Goal: Information Seeking & Learning: Check status

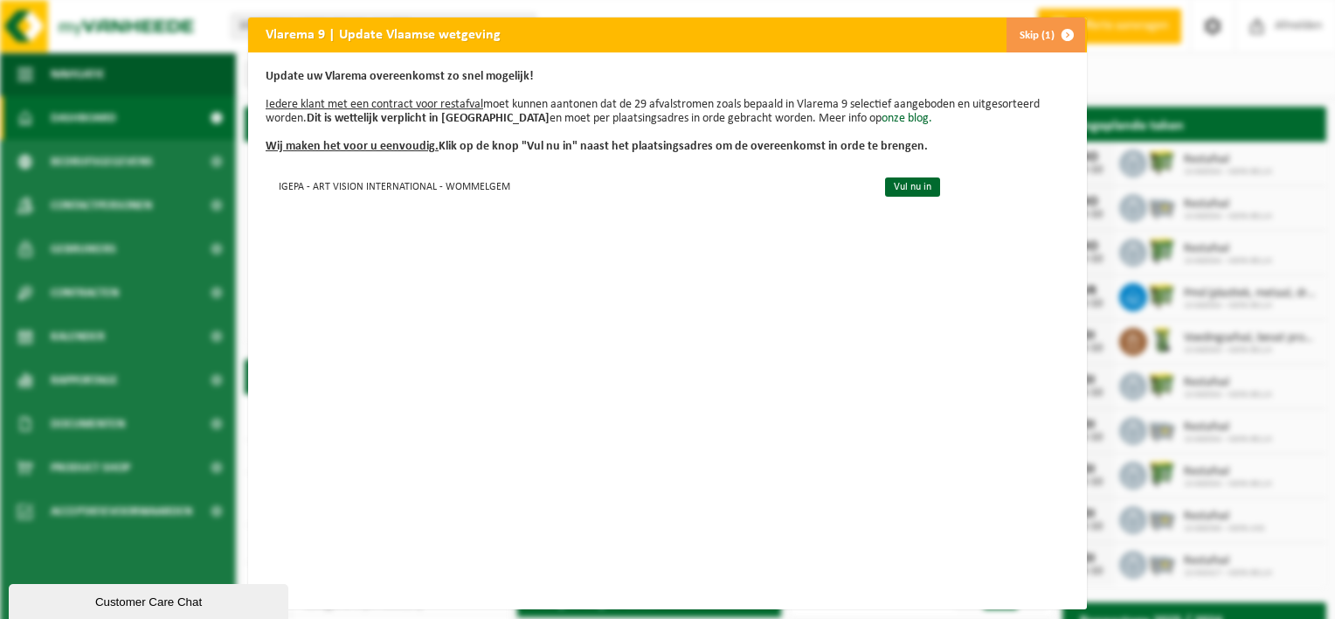
click at [1056, 35] on span "button" at bounding box center [1067, 34] width 35 height 35
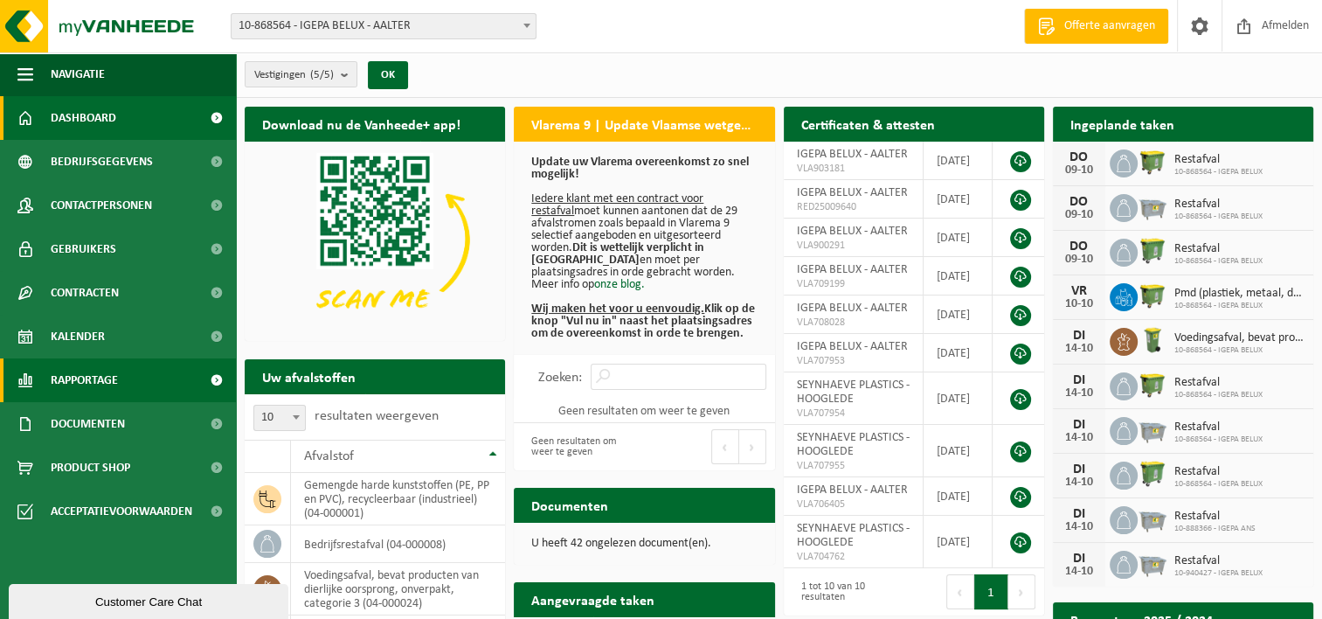
click at [178, 387] on link "Rapportage" at bounding box center [118, 380] width 236 height 44
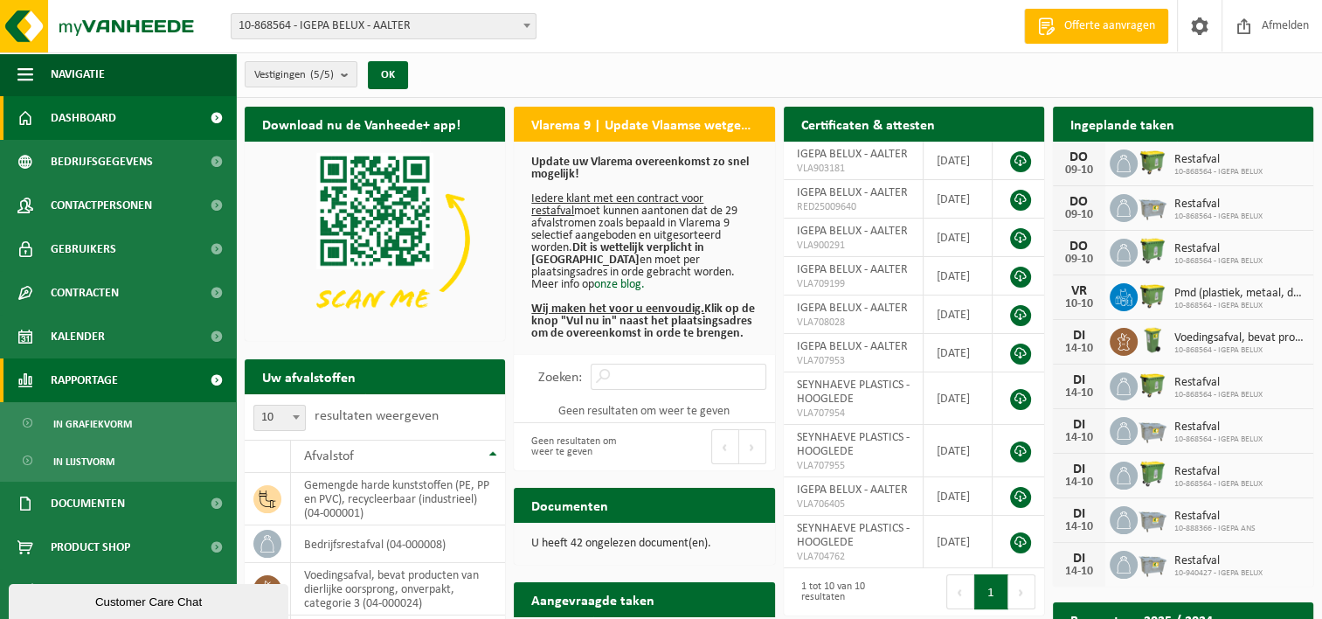
click at [94, 382] on span "Rapportage" at bounding box center [84, 380] width 67 height 44
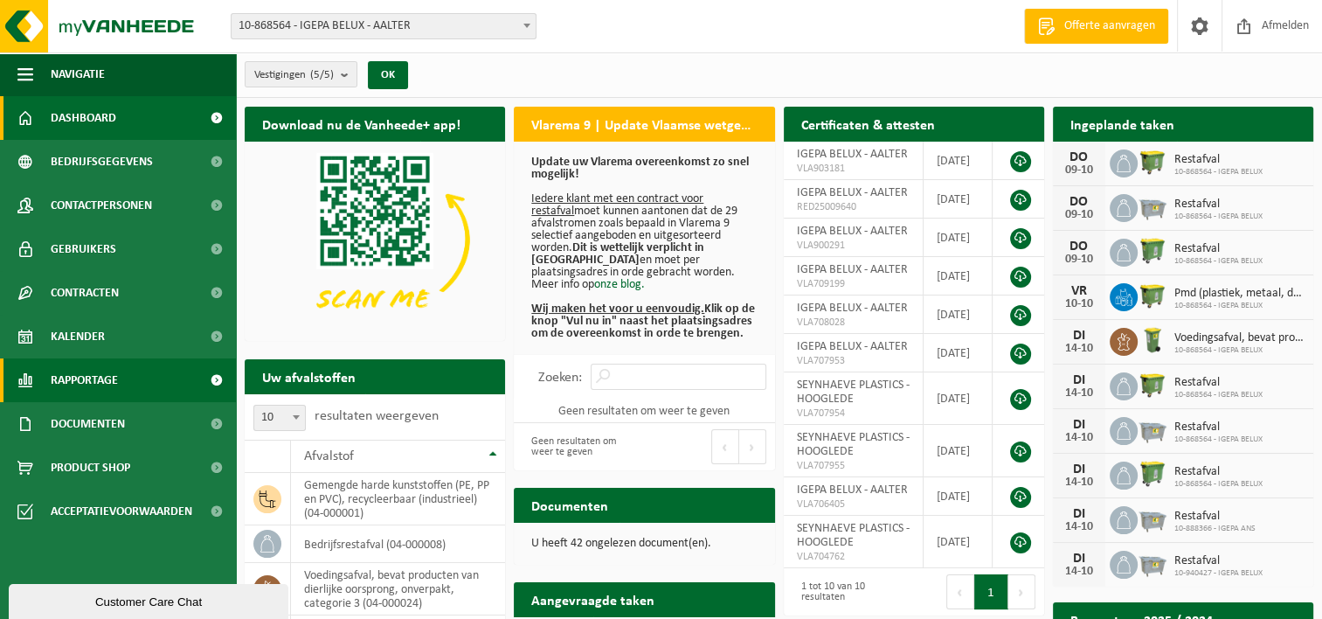
click at [165, 386] on link "Rapportage" at bounding box center [118, 380] width 236 height 44
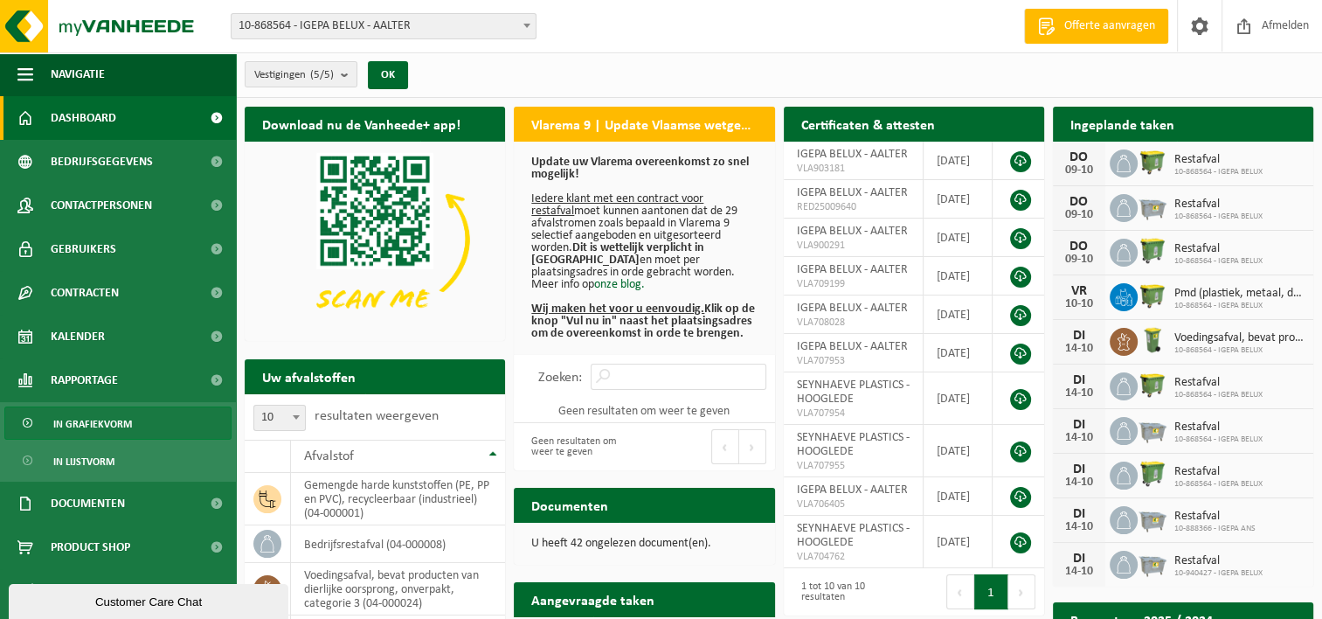
click at [126, 426] on span "In grafiekvorm" at bounding box center [92, 423] width 79 height 33
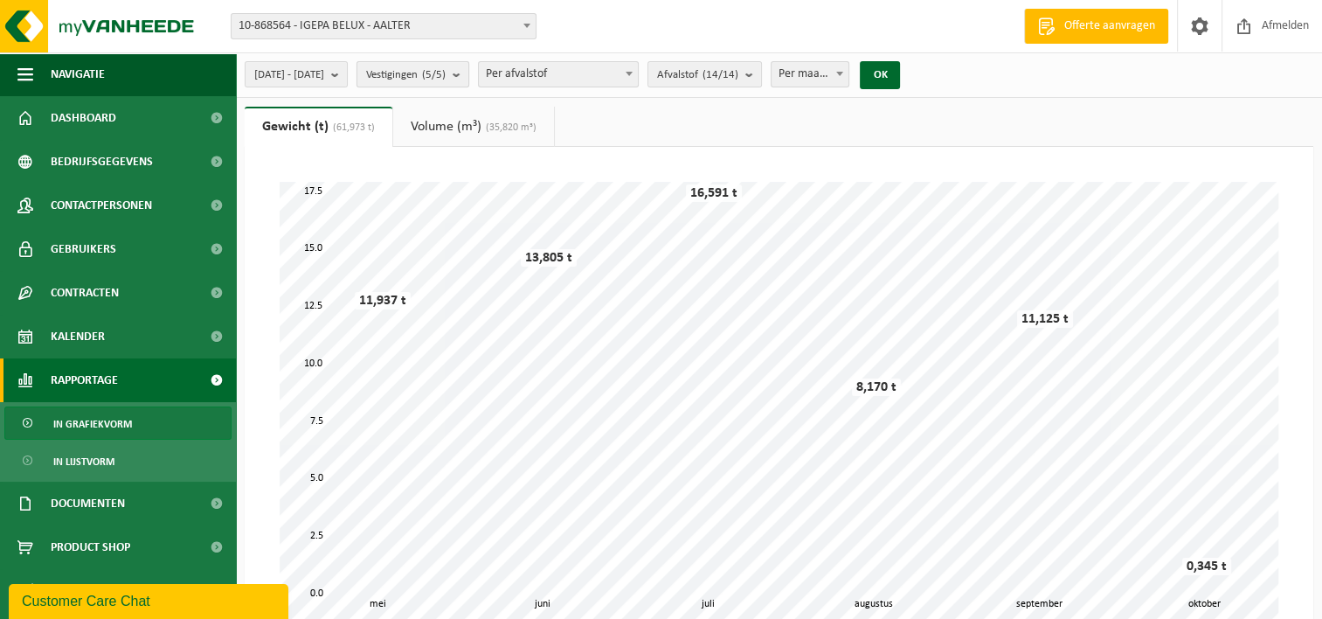
click at [468, 75] on b "submit" at bounding box center [461, 74] width 16 height 24
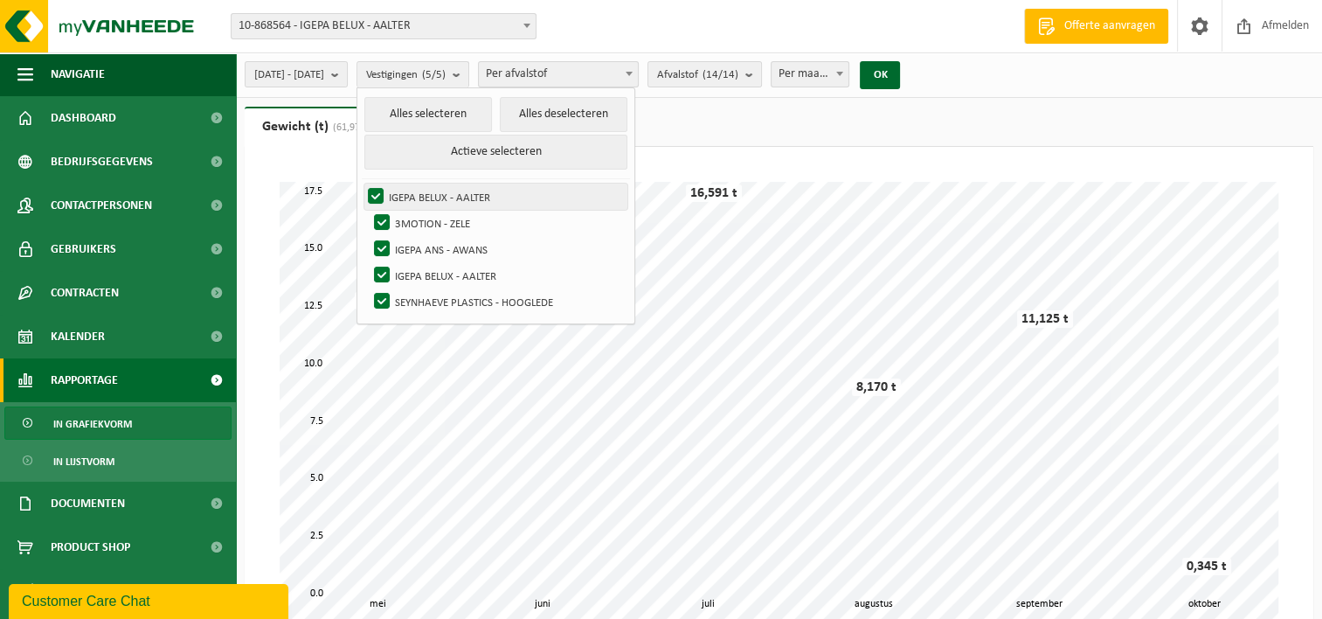
click at [420, 194] on label "IGEPA BELUX - AALTER" at bounding box center [495, 196] width 263 height 26
click at [362, 183] on input "IGEPA BELUX - AALTER" at bounding box center [361, 183] width 1 height 1
checkbox input "false"
drag, startPoint x: 420, startPoint y: 194, endPoint x: 618, endPoint y: 110, distance: 214.6
click at [618, 110] on button "Alles deselecteren" at bounding box center [564, 114] width 128 height 35
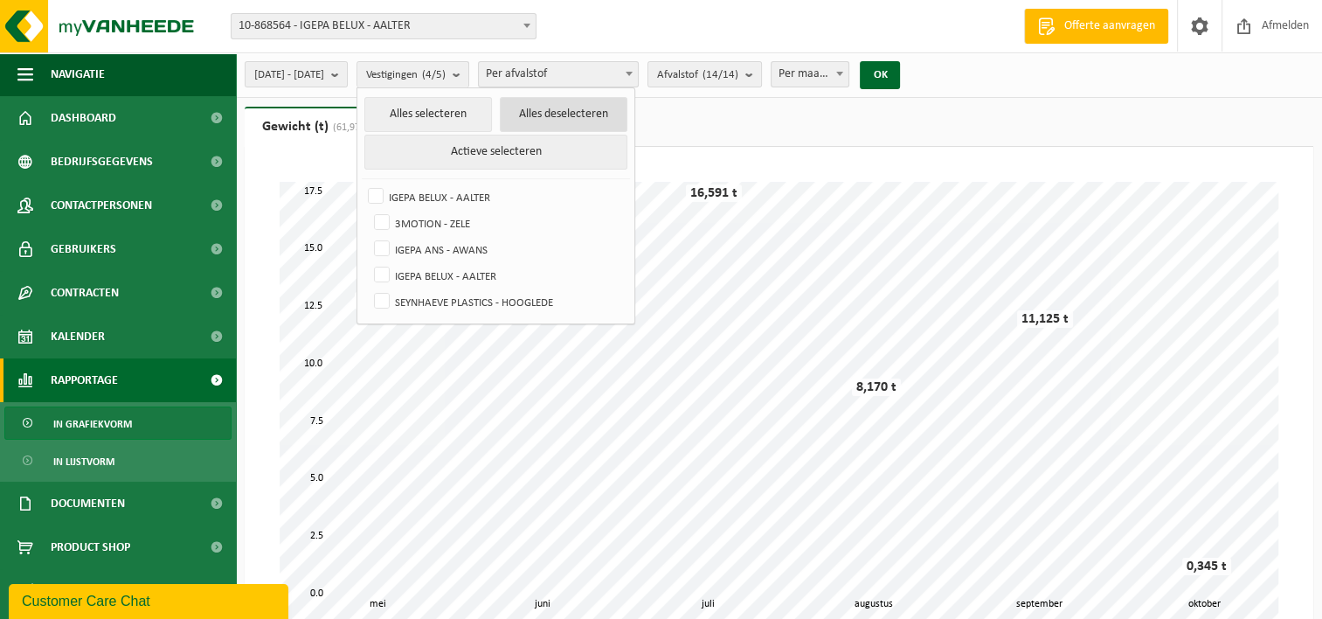
checkbox input "false"
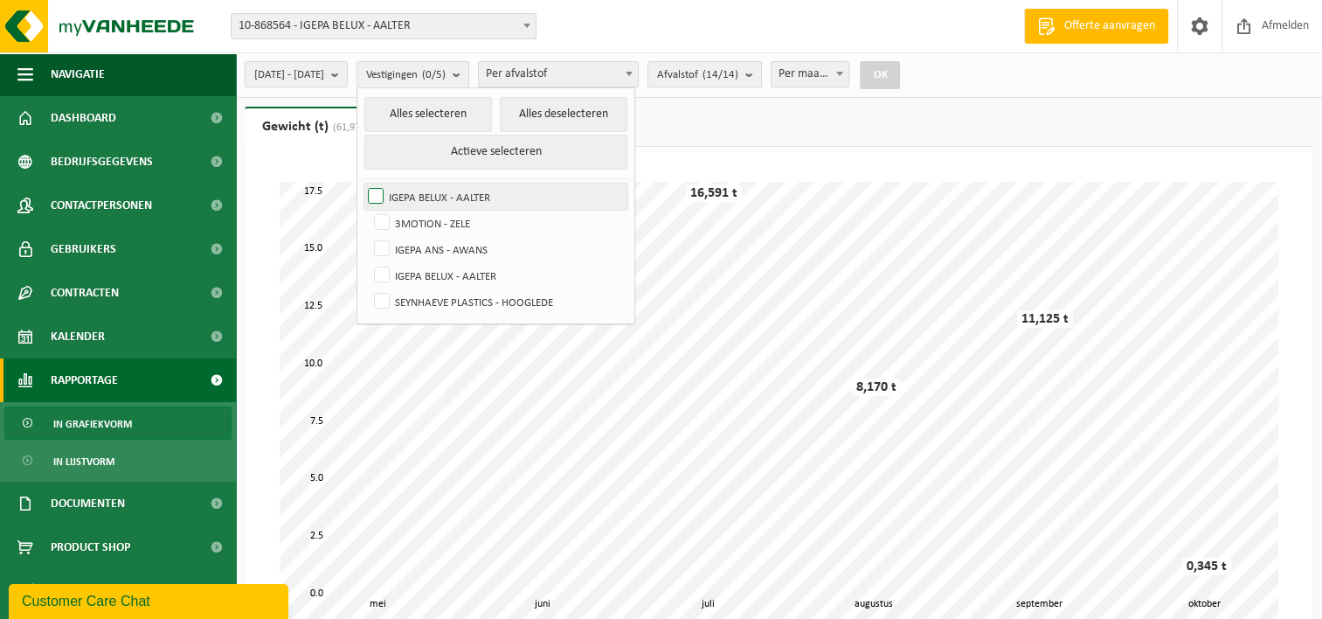
click at [419, 194] on label "IGEPA BELUX - AALTER" at bounding box center [495, 196] width 263 height 26
click at [362, 183] on input "IGEPA BELUX - AALTER" at bounding box center [361, 183] width 1 height 1
checkbox input "true"
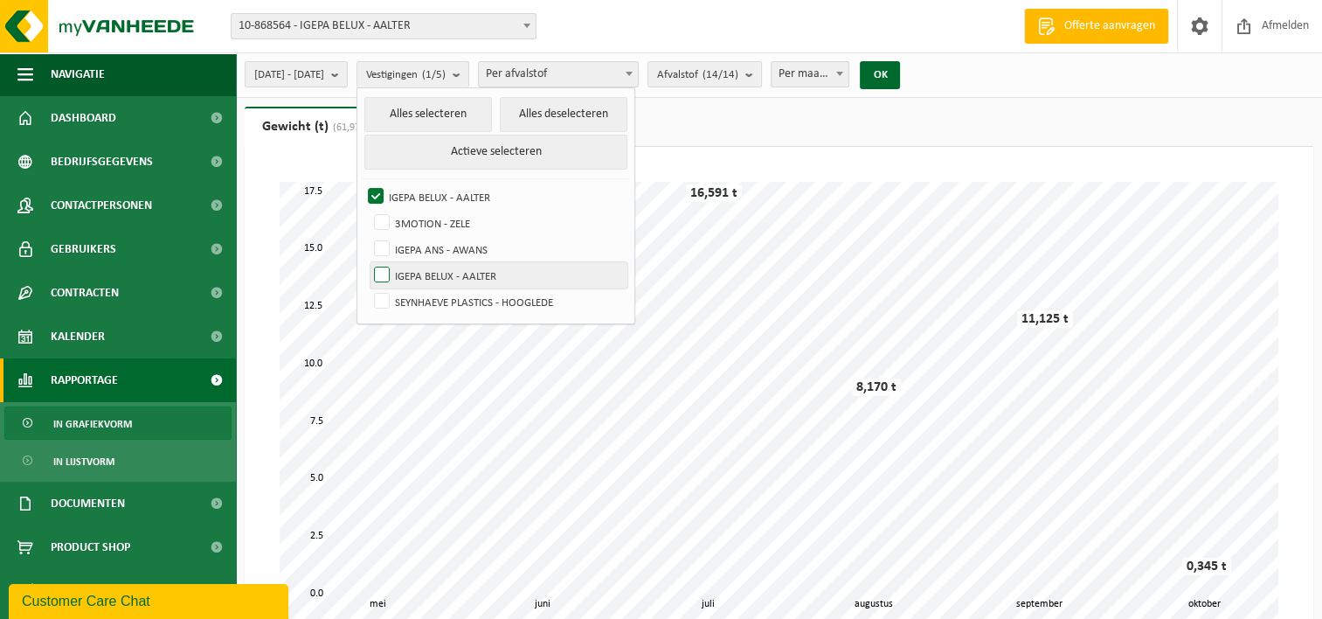
click at [419, 264] on label "IGEPA BELUX - AALTER" at bounding box center [498, 275] width 257 height 26
click at [368, 262] on input "IGEPA BELUX - AALTER" at bounding box center [367, 261] width 1 height 1
checkbox input "true"
click at [900, 76] on button "OK" at bounding box center [880, 75] width 40 height 28
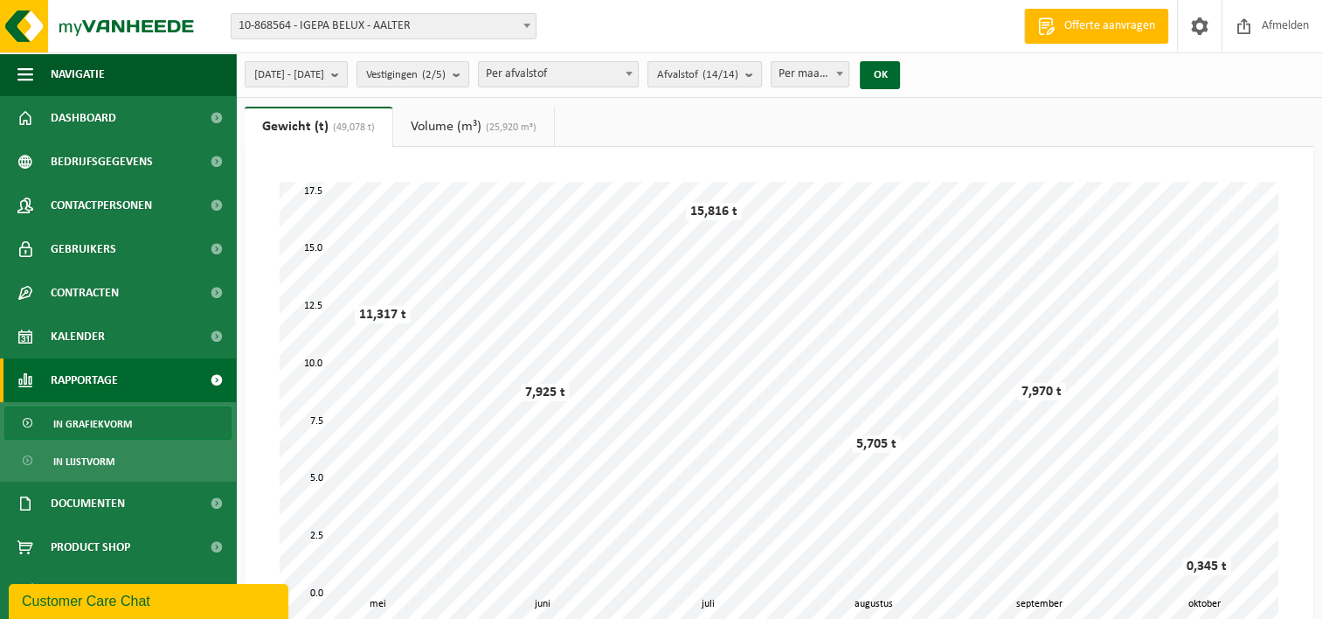
click at [761, 73] on b "submit" at bounding box center [753, 74] width 16 height 24
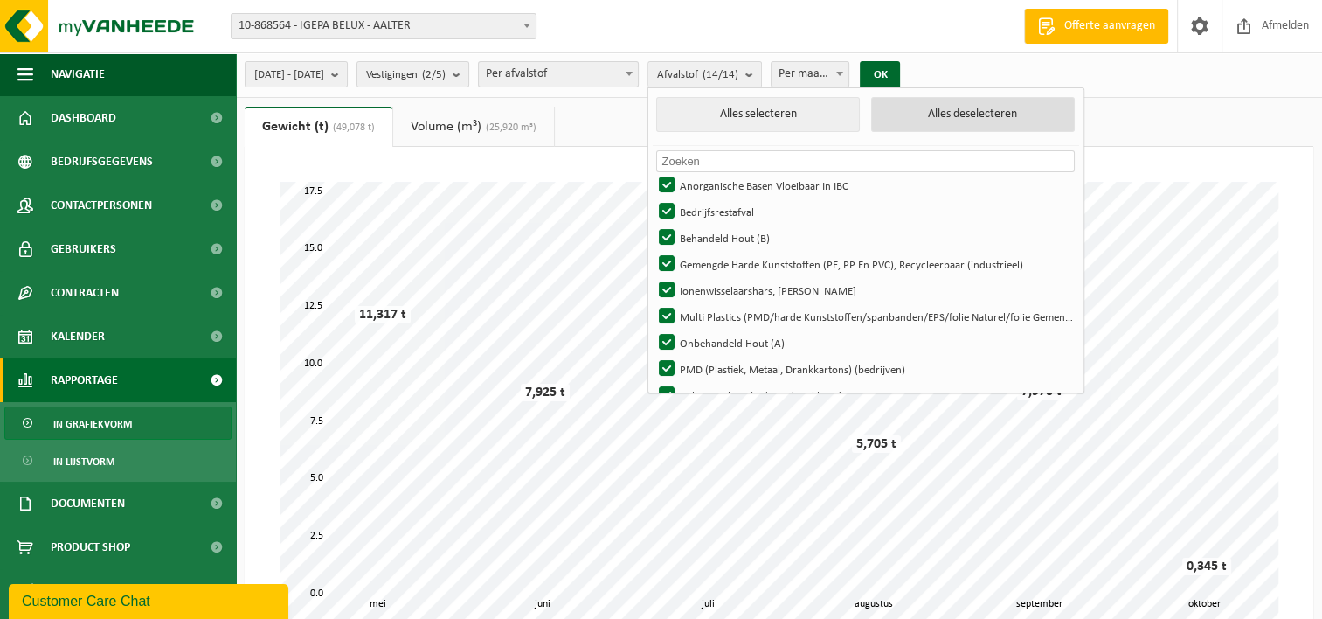
click at [1014, 119] on button "Alles deselecteren" at bounding box center [973, 114] width 204 height 35
checkbox input "false"
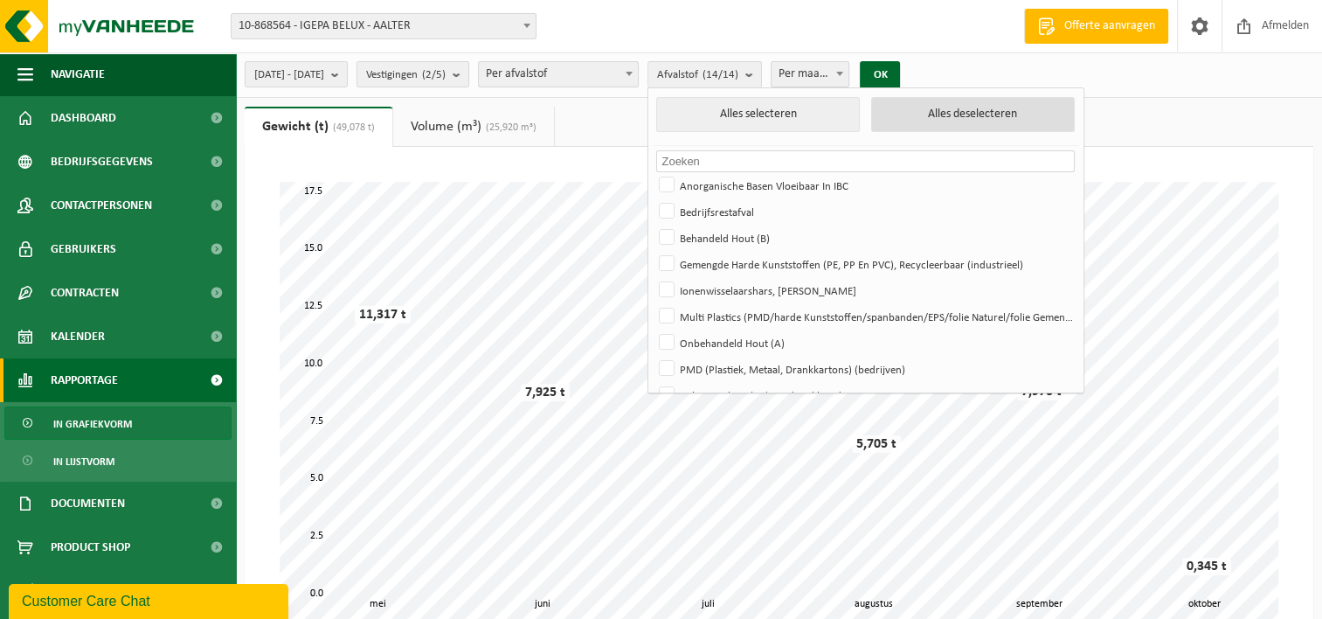
checkbox input "false"
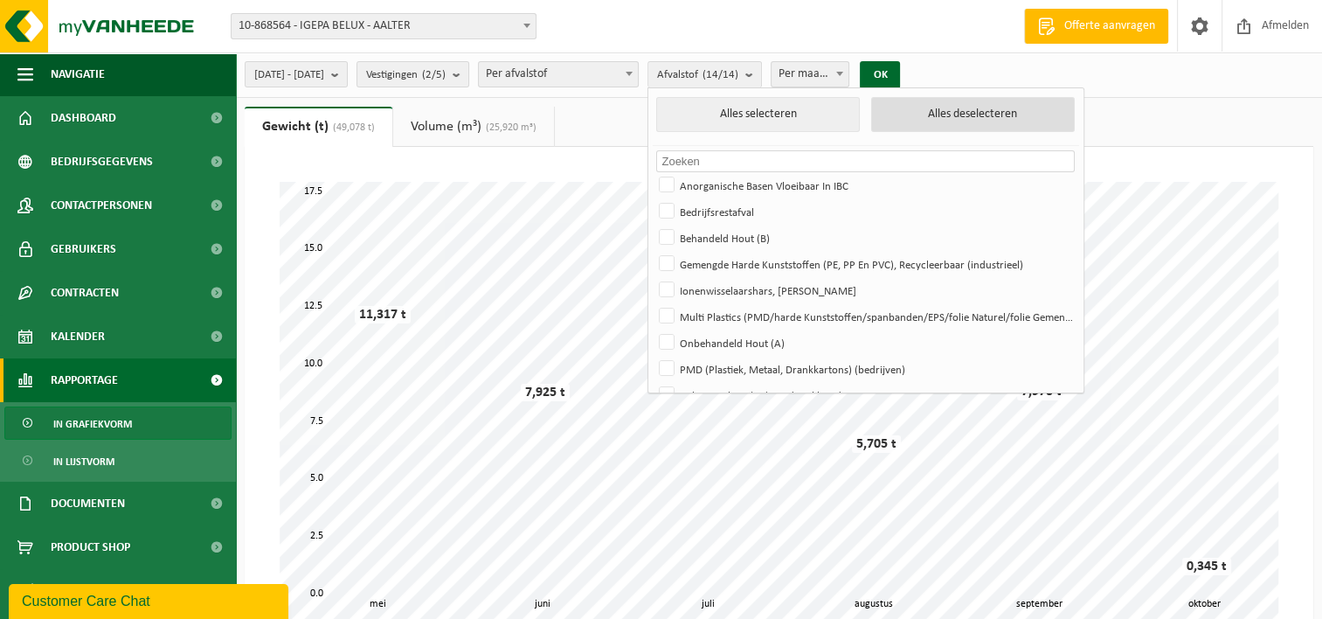
checkbox input "false"
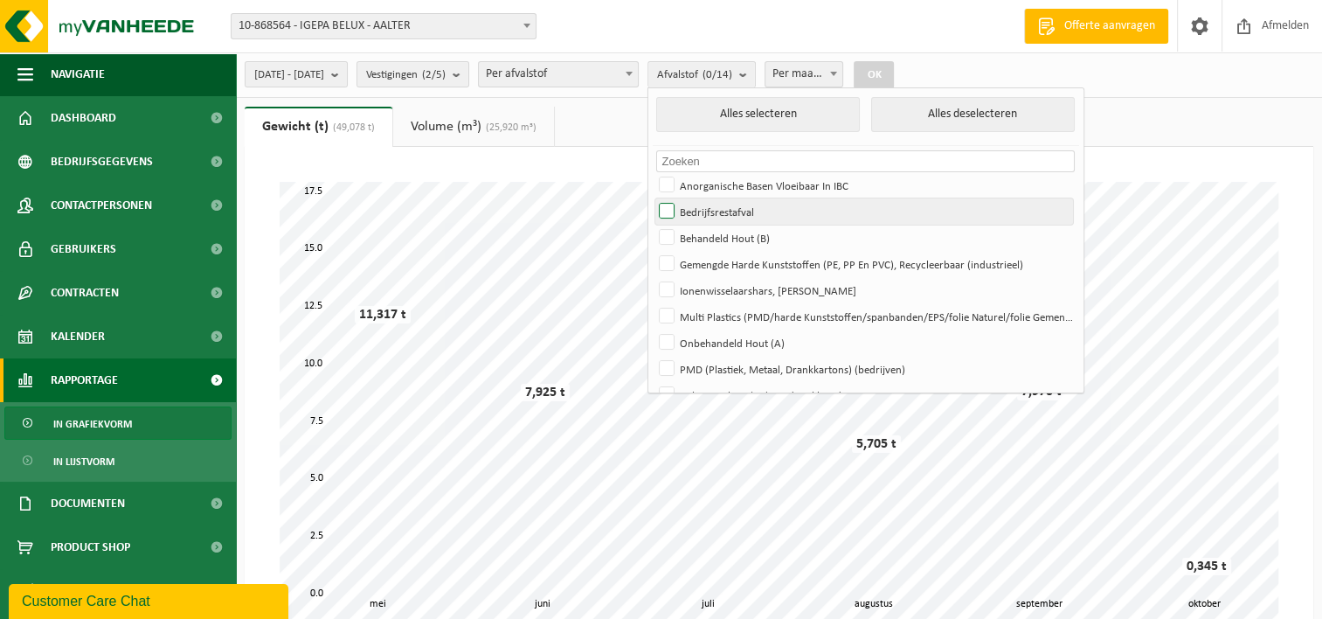
click at [717, 212] on label "Bedrijfsrestafval" at bounding box center [864, 211] width 418 height 26
click at [653, 198] on input "Bedrijfsrestafval" at bounding box center [652, 197] width 1 height 1
checkbox input "true"
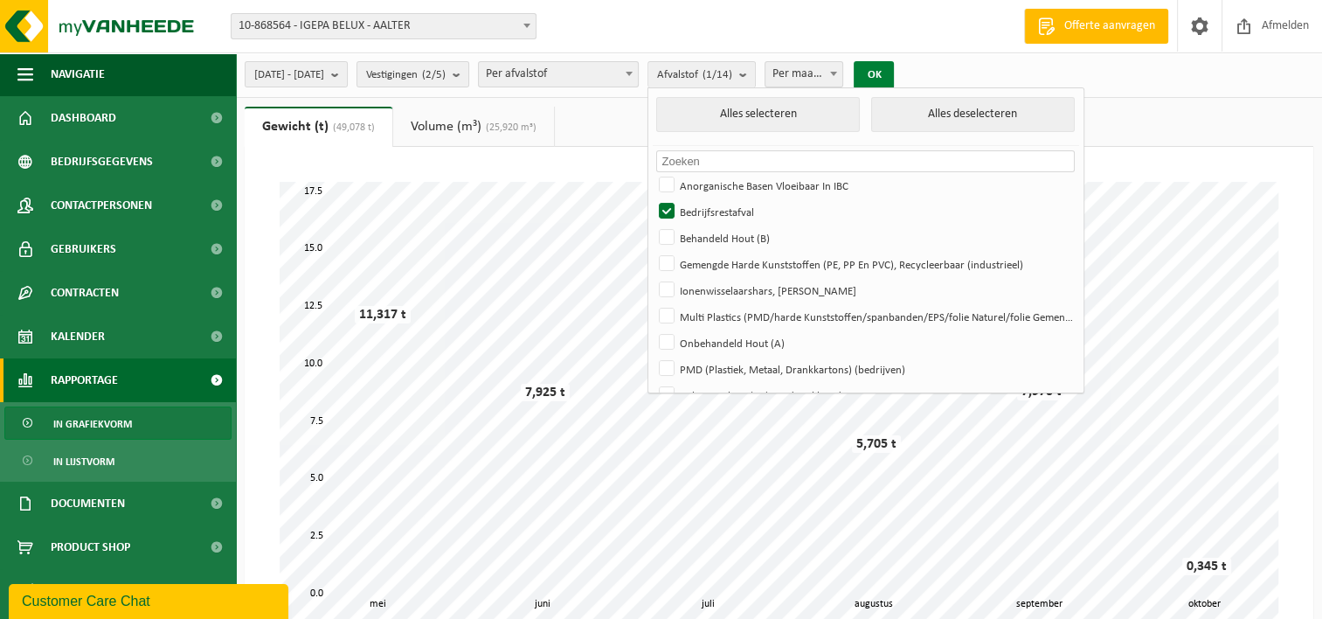
click at [894, 79] on button "OK" at bounding box center [874, 75] width 40 height 28
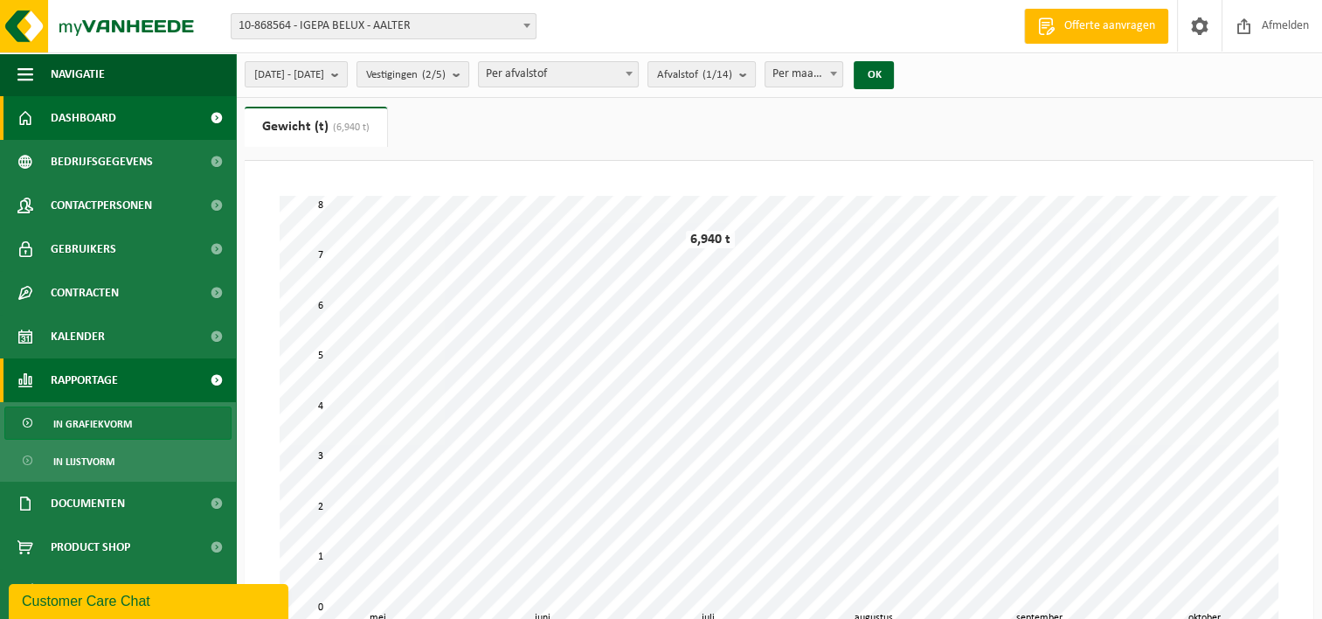
click at [95, 114] on span "Dashboard" at bounding box center [84, 118] width 66 height 44
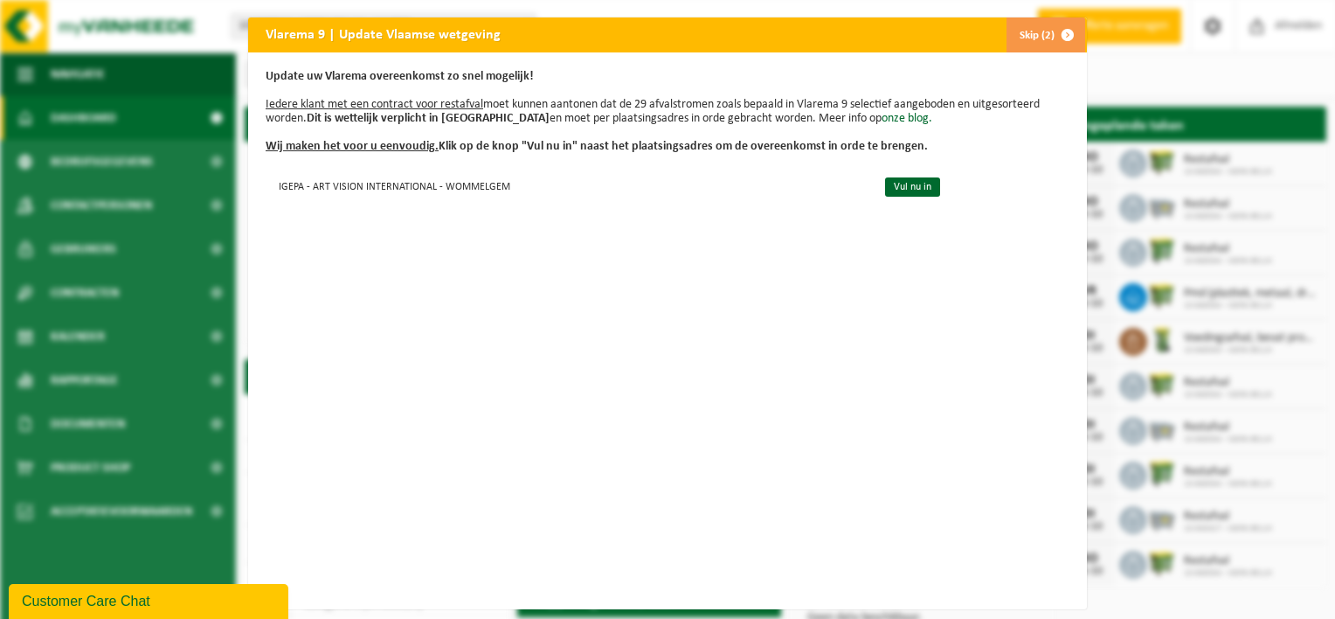
click at [1056, 29] on span "button" at bounding box center [1067, 34] width 35 height 35
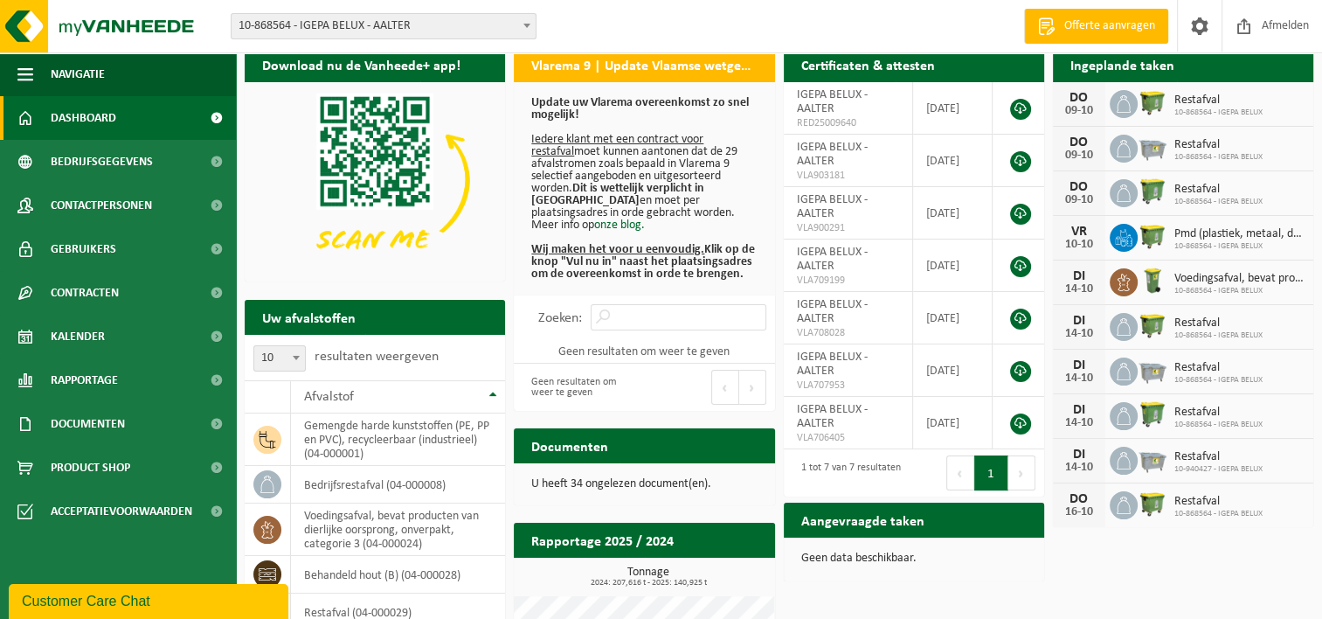
scroll to position [62, 0]
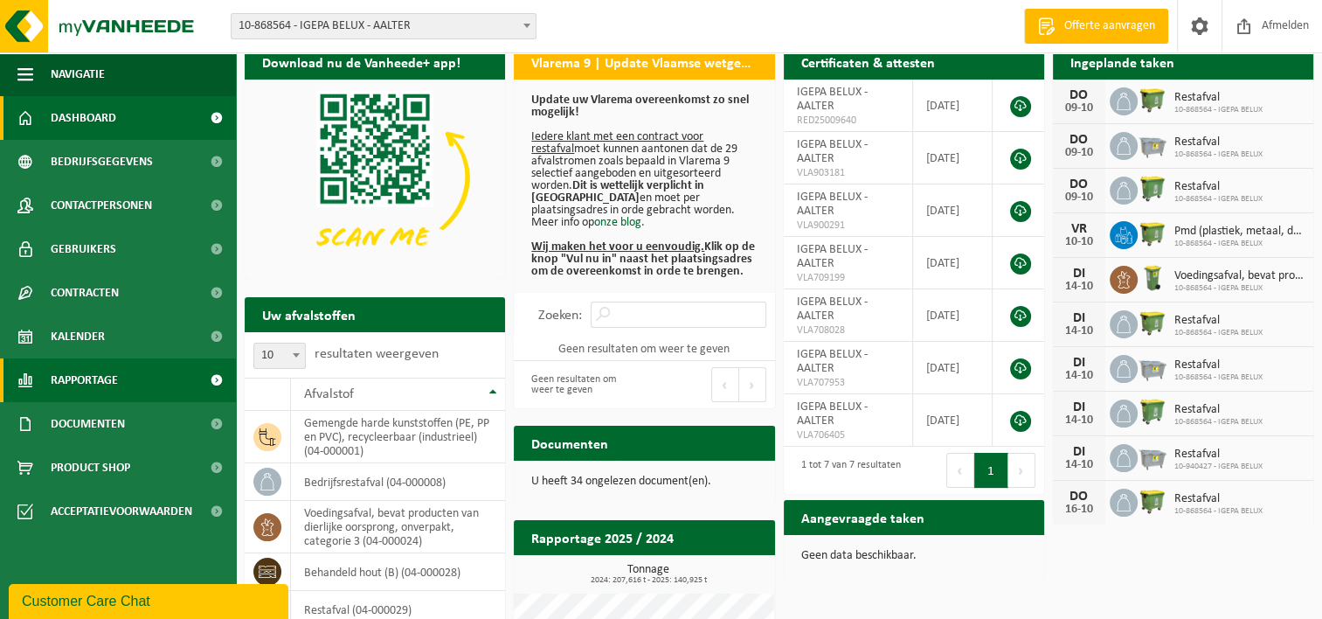
click at [73, 388] on span "Rapportage" at bounding box center [84, 380] width 67 height 44
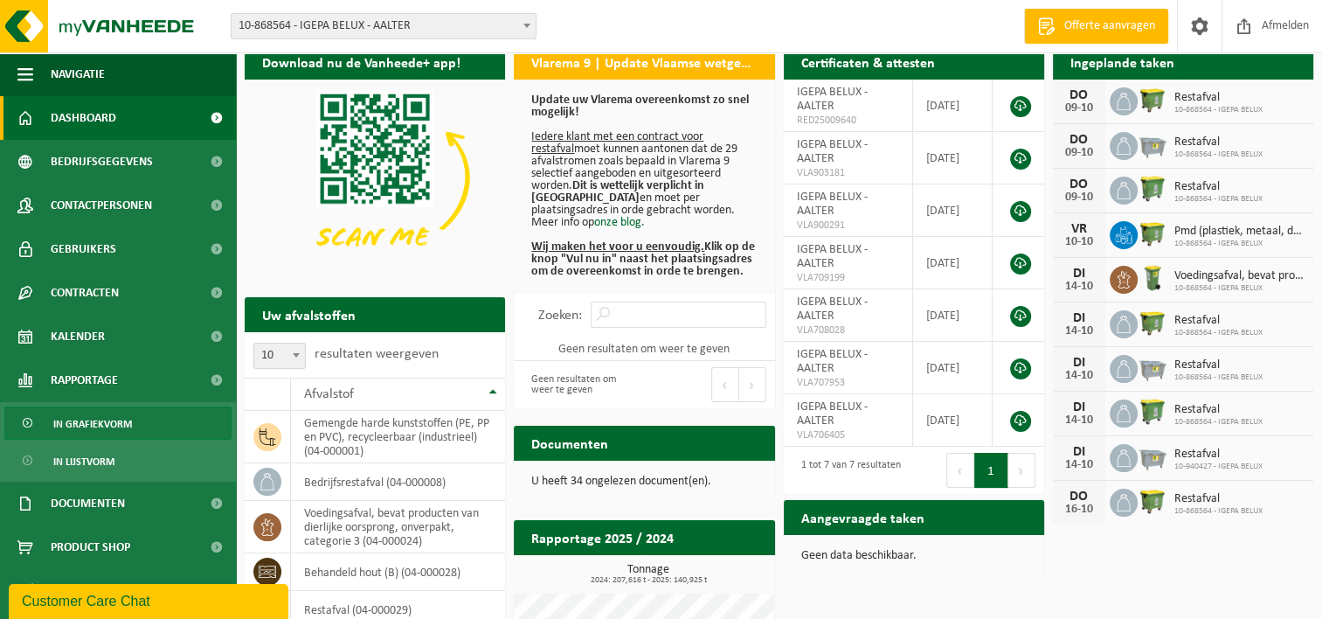
click at [98, 423] on span "In grafiekvorm" at bounding box center [92, 423] width 79 height 33
